Goal: Task Accomplishment & Management: Use online tool/utility

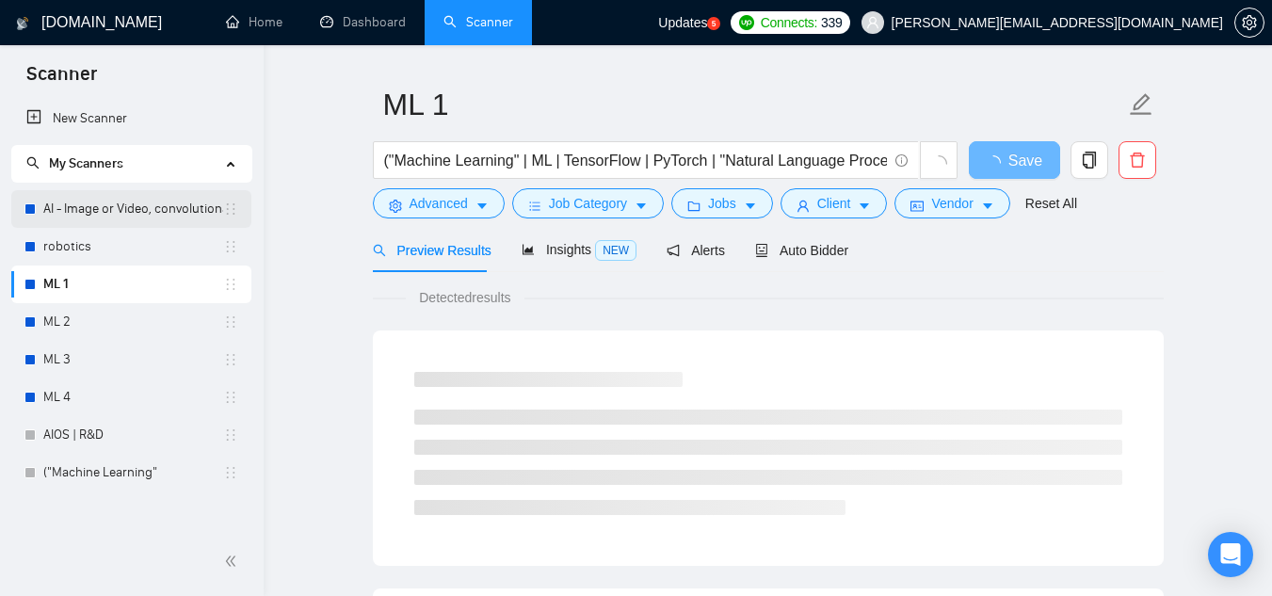
scroll to position [48, 0]
click at [130, 216] on link "AI - Image or Video, convolutional" at bounding box center [133, 209] width 180 height 38
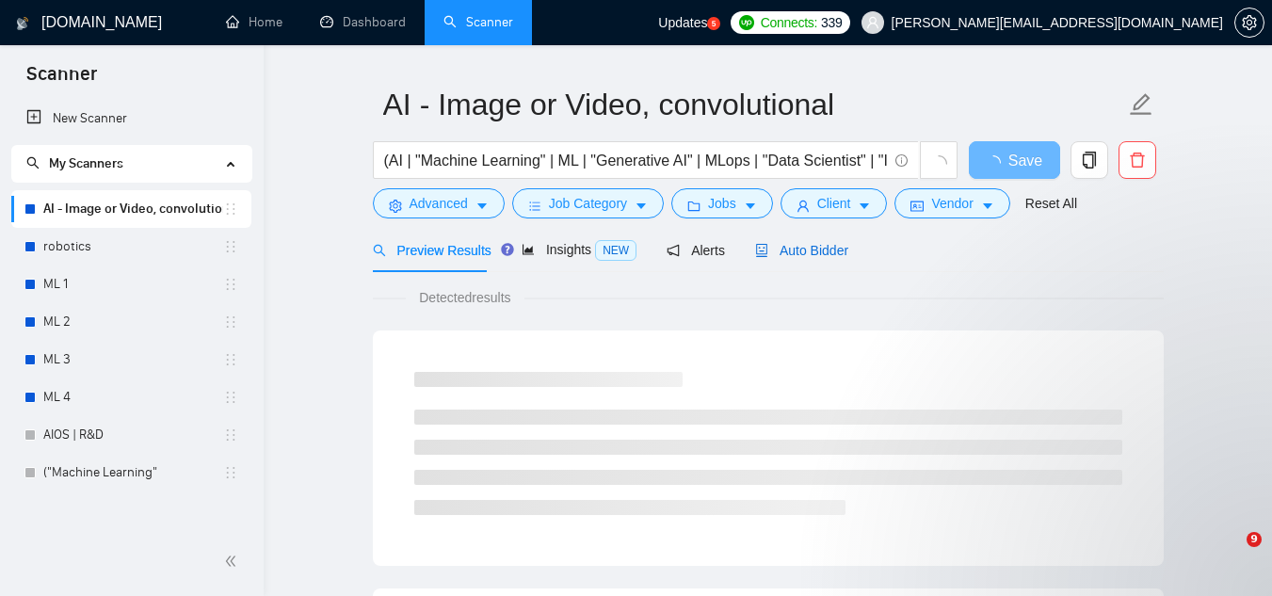
click at [818, 243] on span "Auto Bidder" at bounding box center [801, 250] width 93 height 15
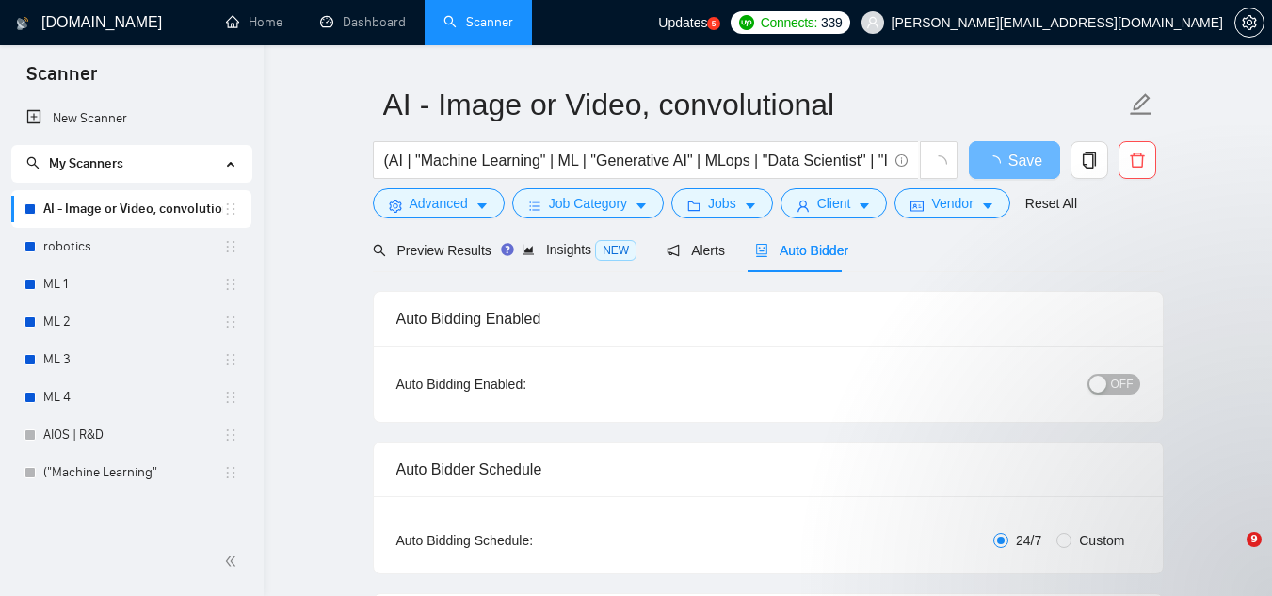
checkbox input "true"
